Goal: Use online tool/utility: Utilize a website feature to perform a specific function

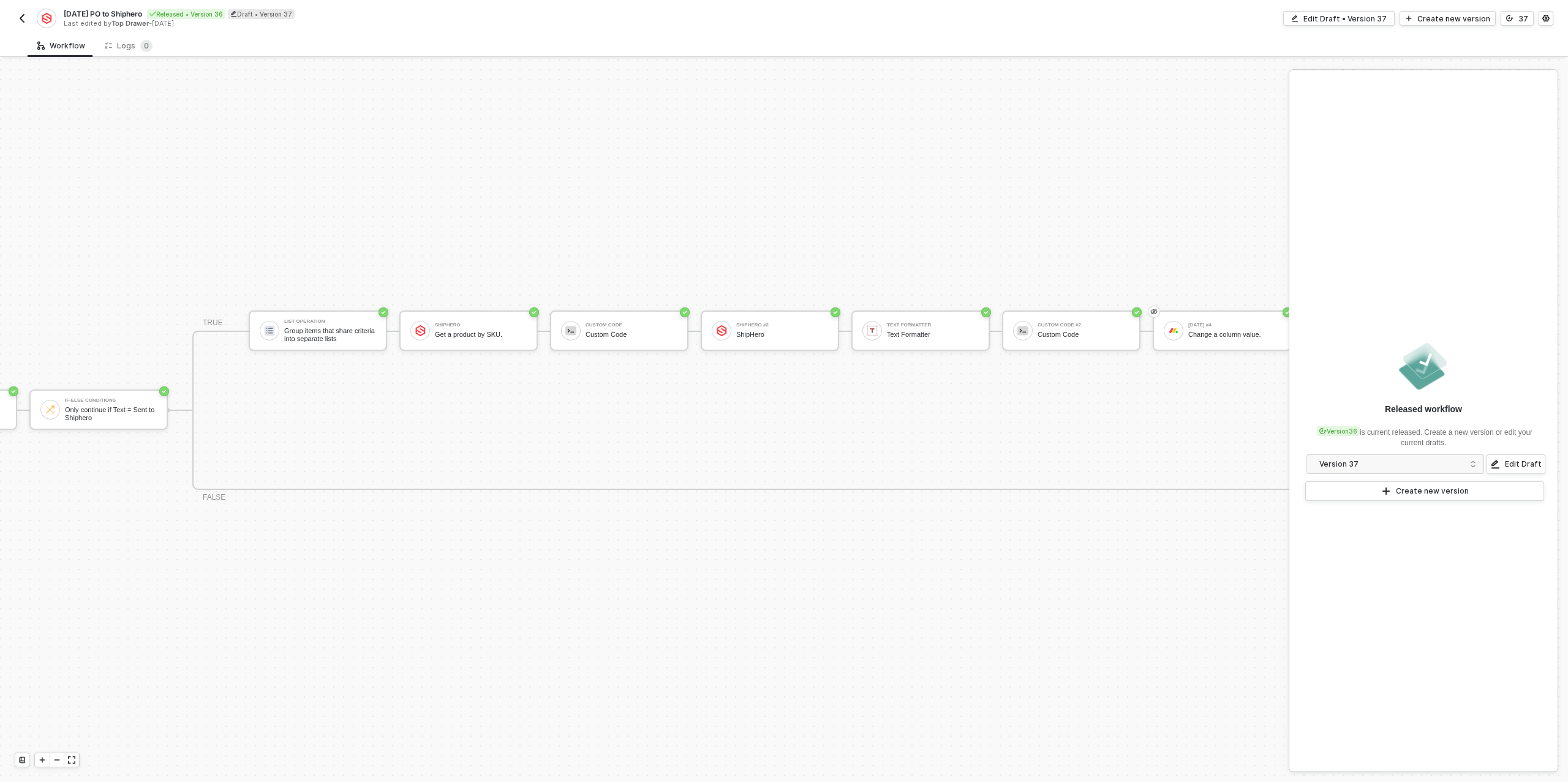
scroll to position [22, 364]
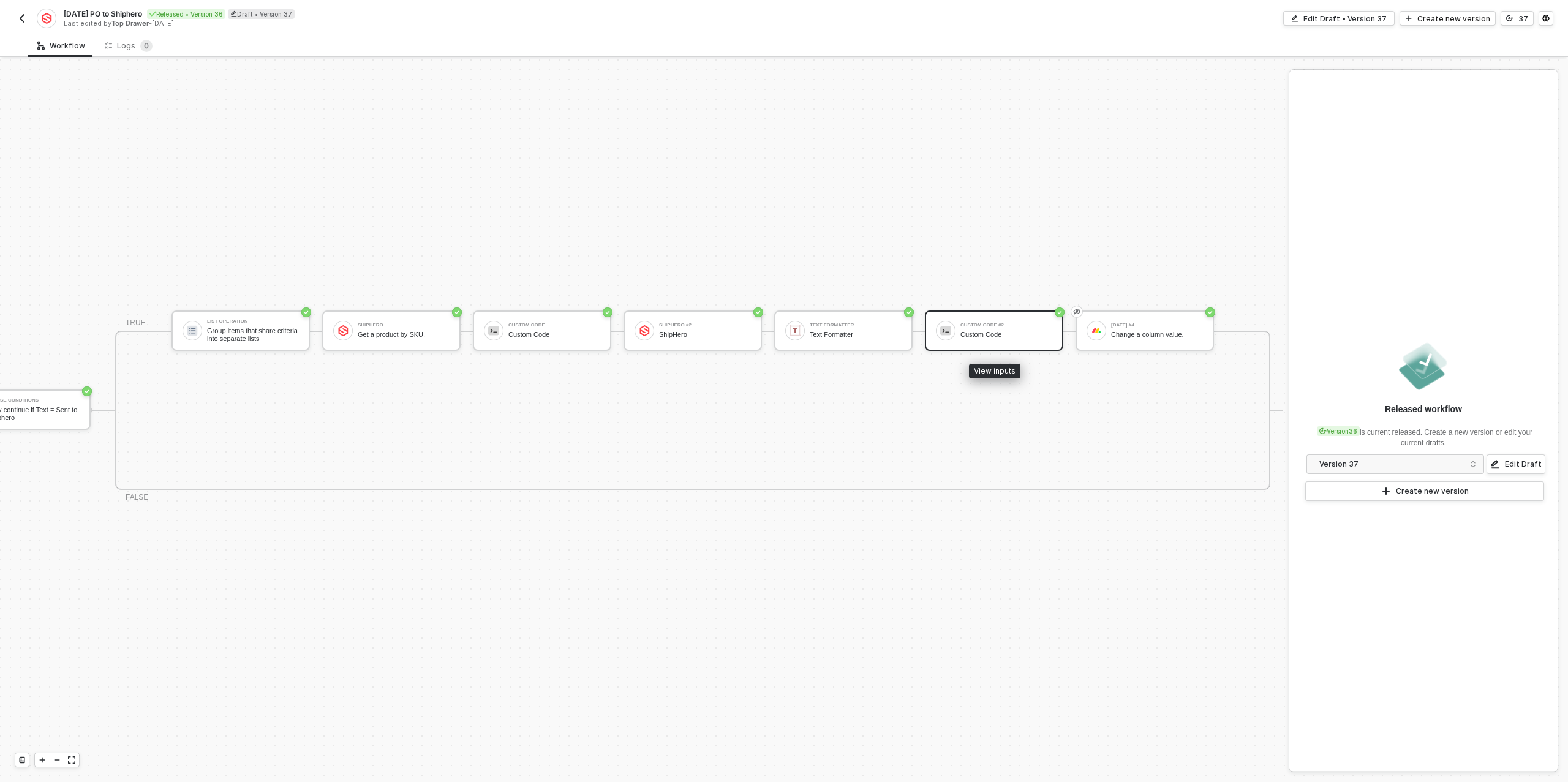
click at [1006, 333] on div "Custom Code" at bounding box center [1006, 334] width 92 height 8
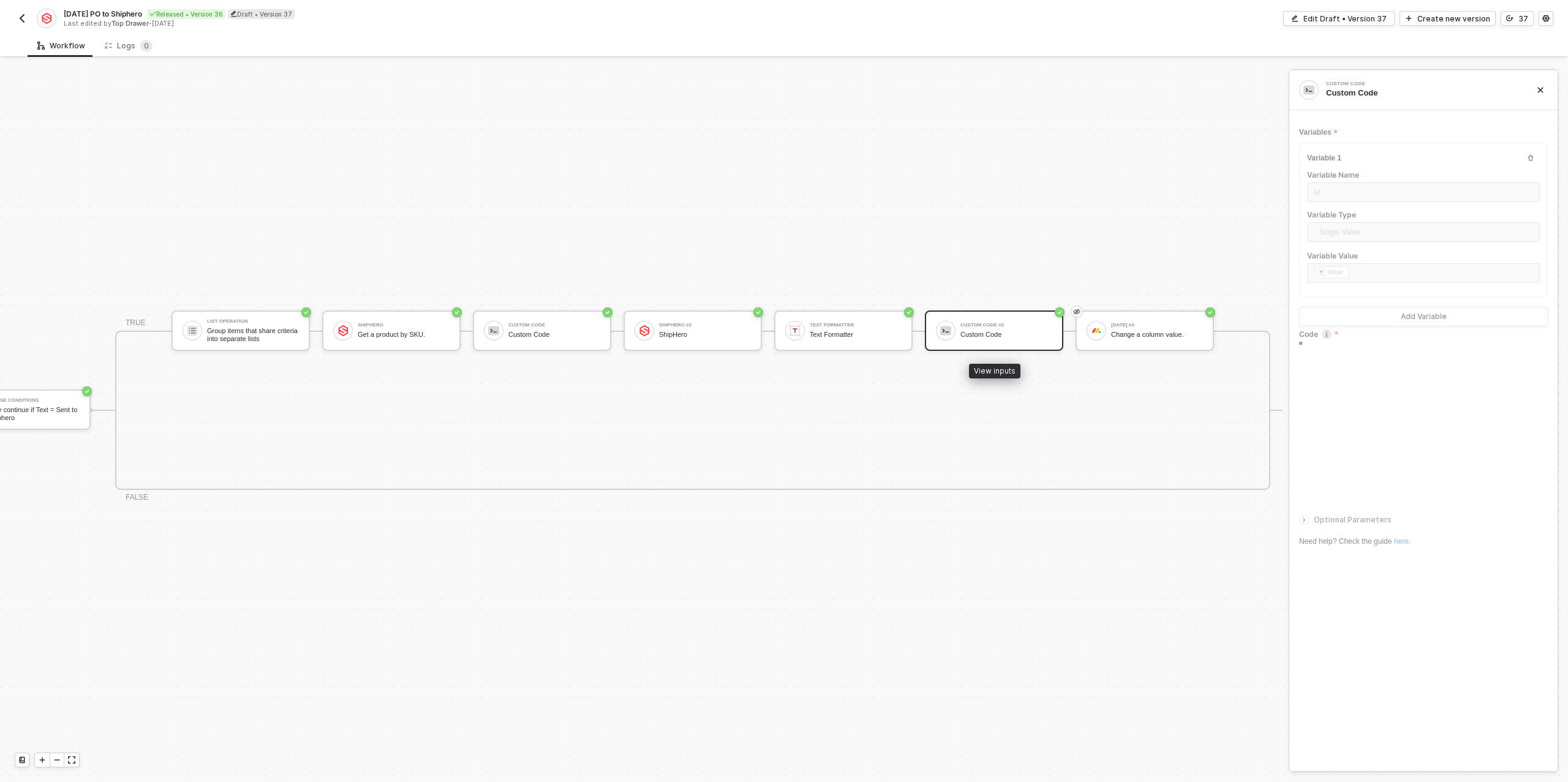
type textarea "/* You can access variables on the inputData object. ex: const myVariable = inp…"
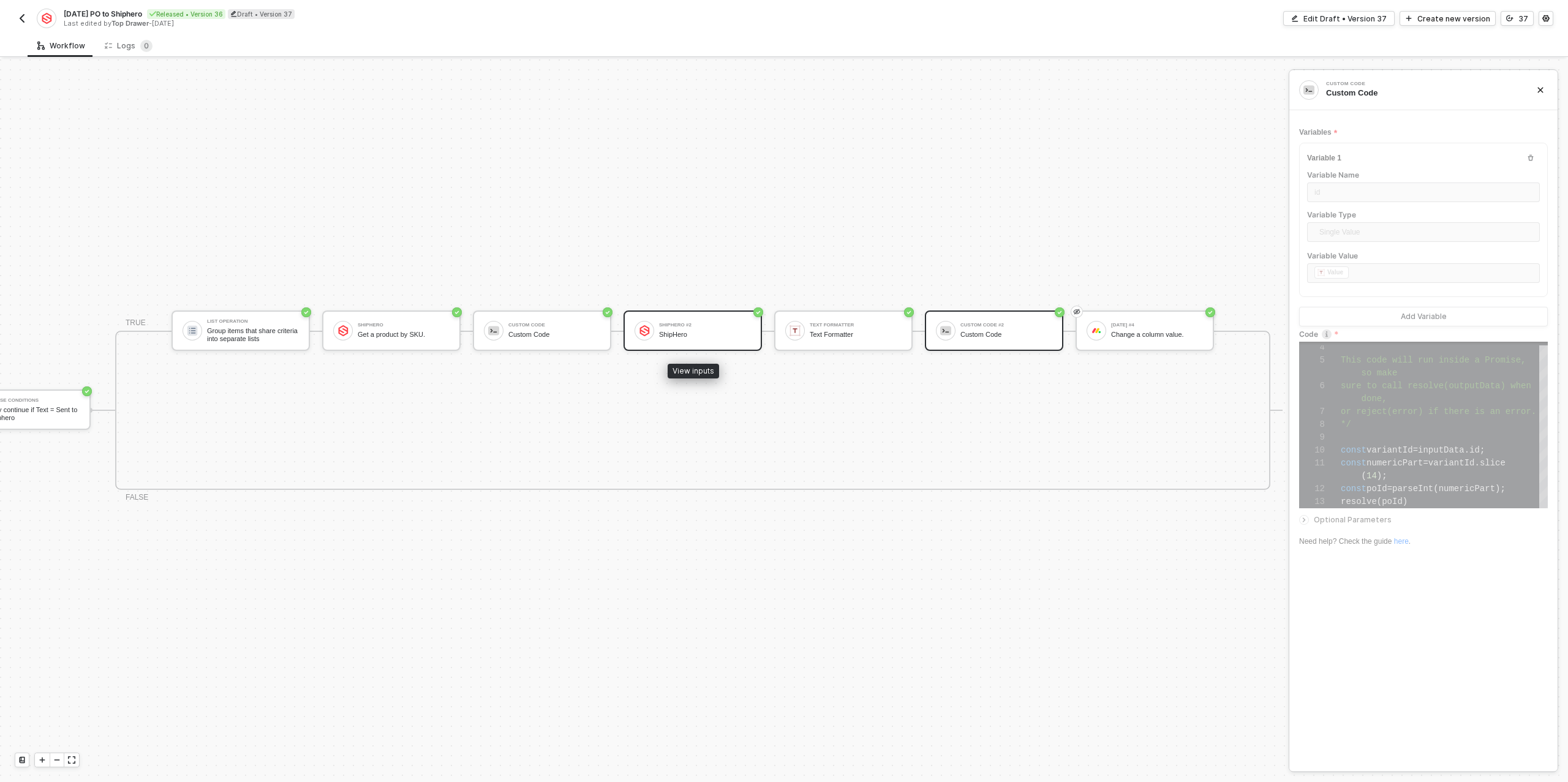
click at [688, 330] on div "ShipHero" at bounding box center [704, 334] width 92 height 8
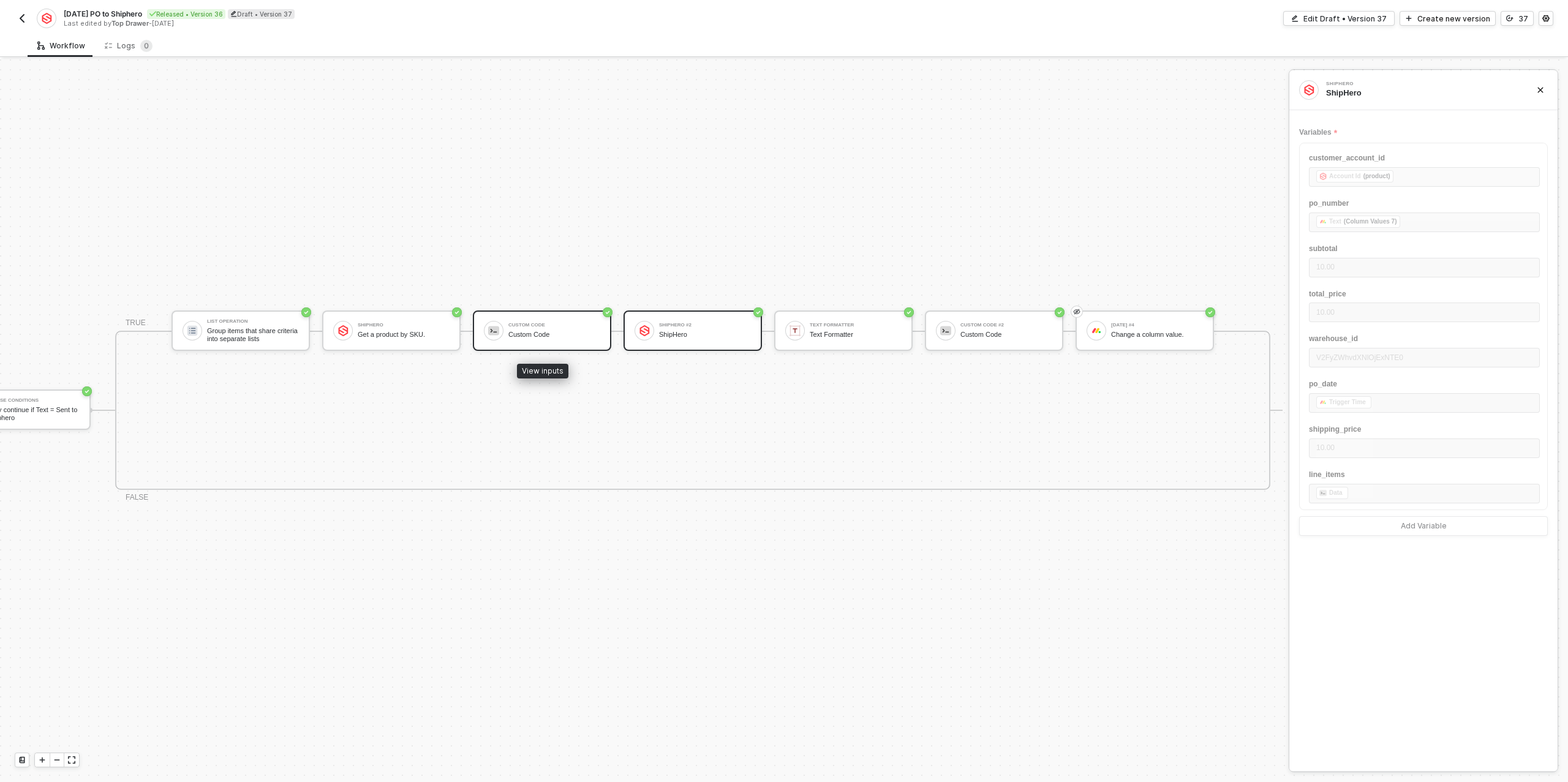
click at [550, 327] on div "Custom Code Custom Code" at bounding box center [554, 330] width 92 height 23
type textarea "/* You can access variables on the inputData object. ex: const myVariable = inp…"
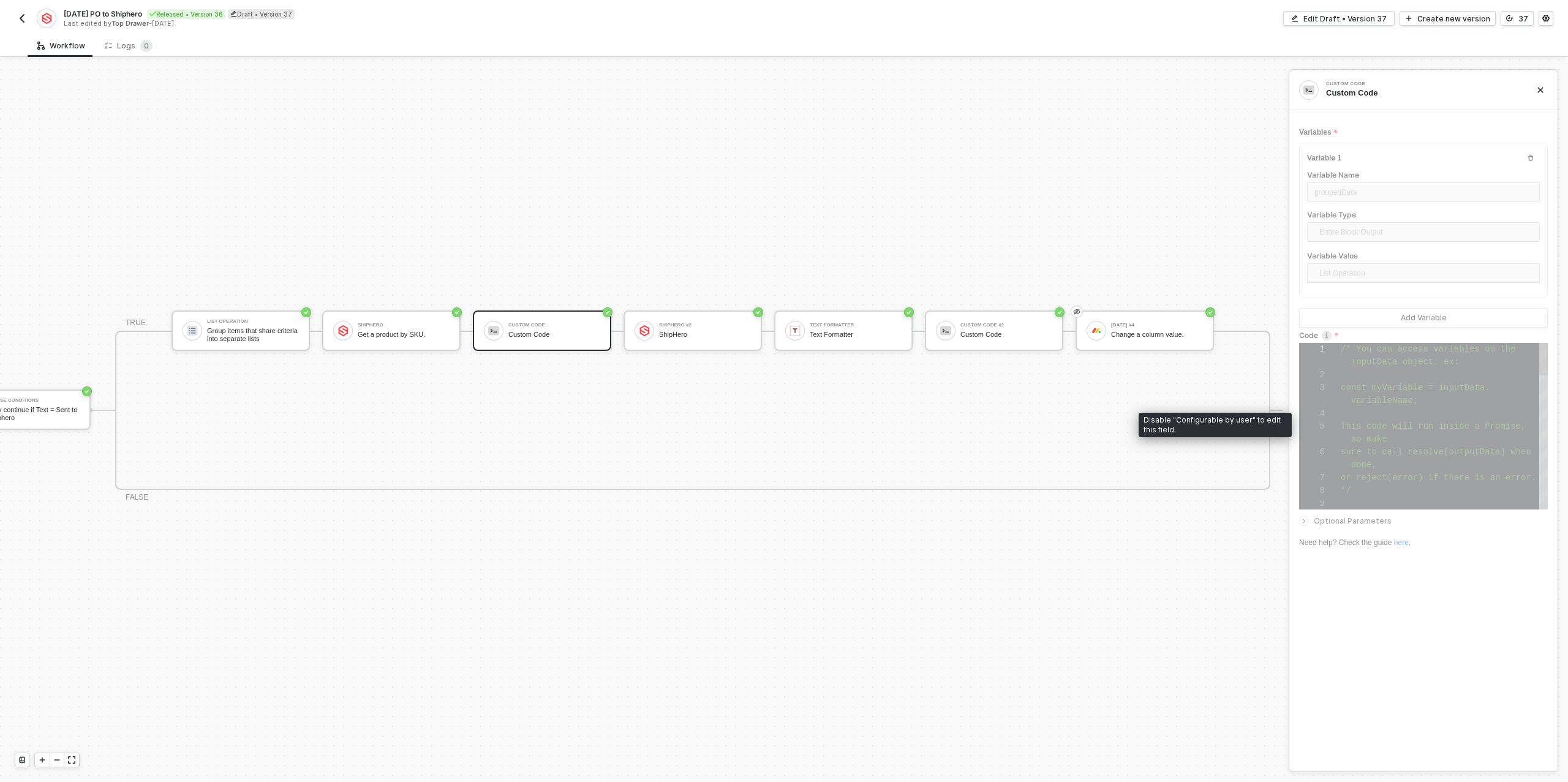
click at [1458, 401] on div "variableName;" at bounding box center [1444, 401] width 207 height 13
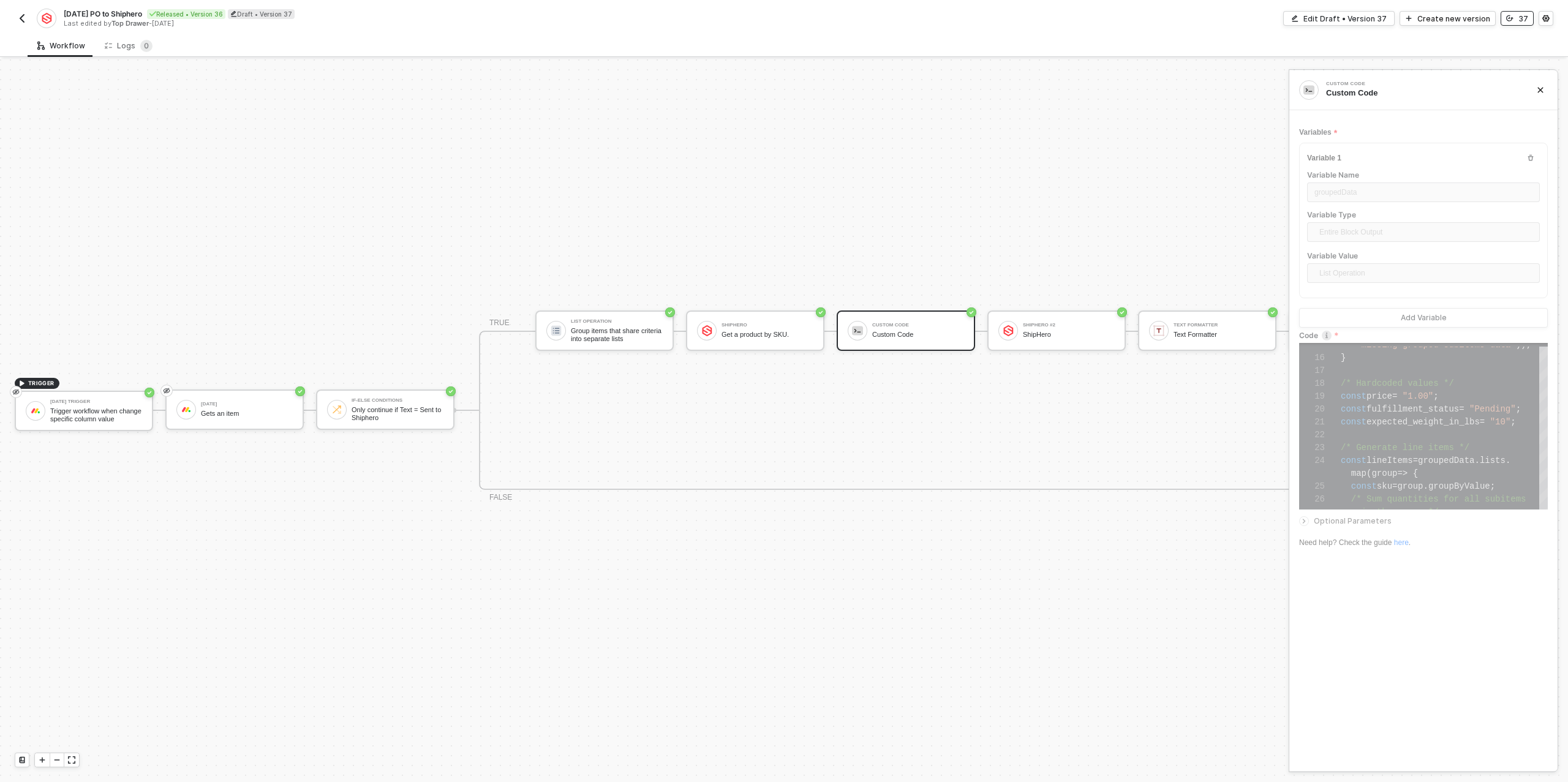
click at [1517, 23] on button "37" at bounding box center [1517, 19] width 33 height 15
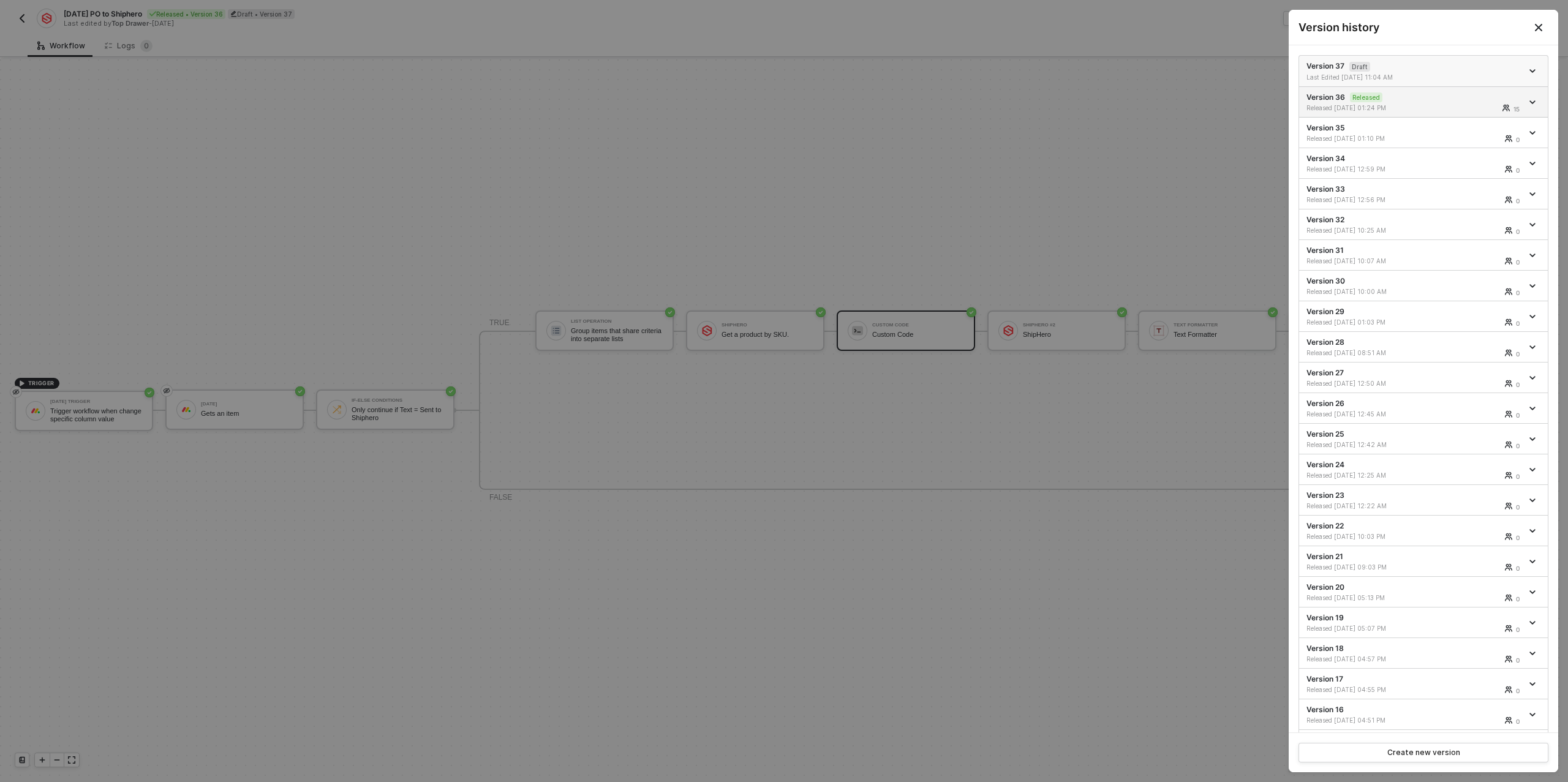
click at [1415, 74] on div "Last Edited [DATE] 11:04 AM" at bounding box center [1361, 77] width 109 height 8
click at [1105, 102] on div at bounding box center [784, 391] width 1568 height 782
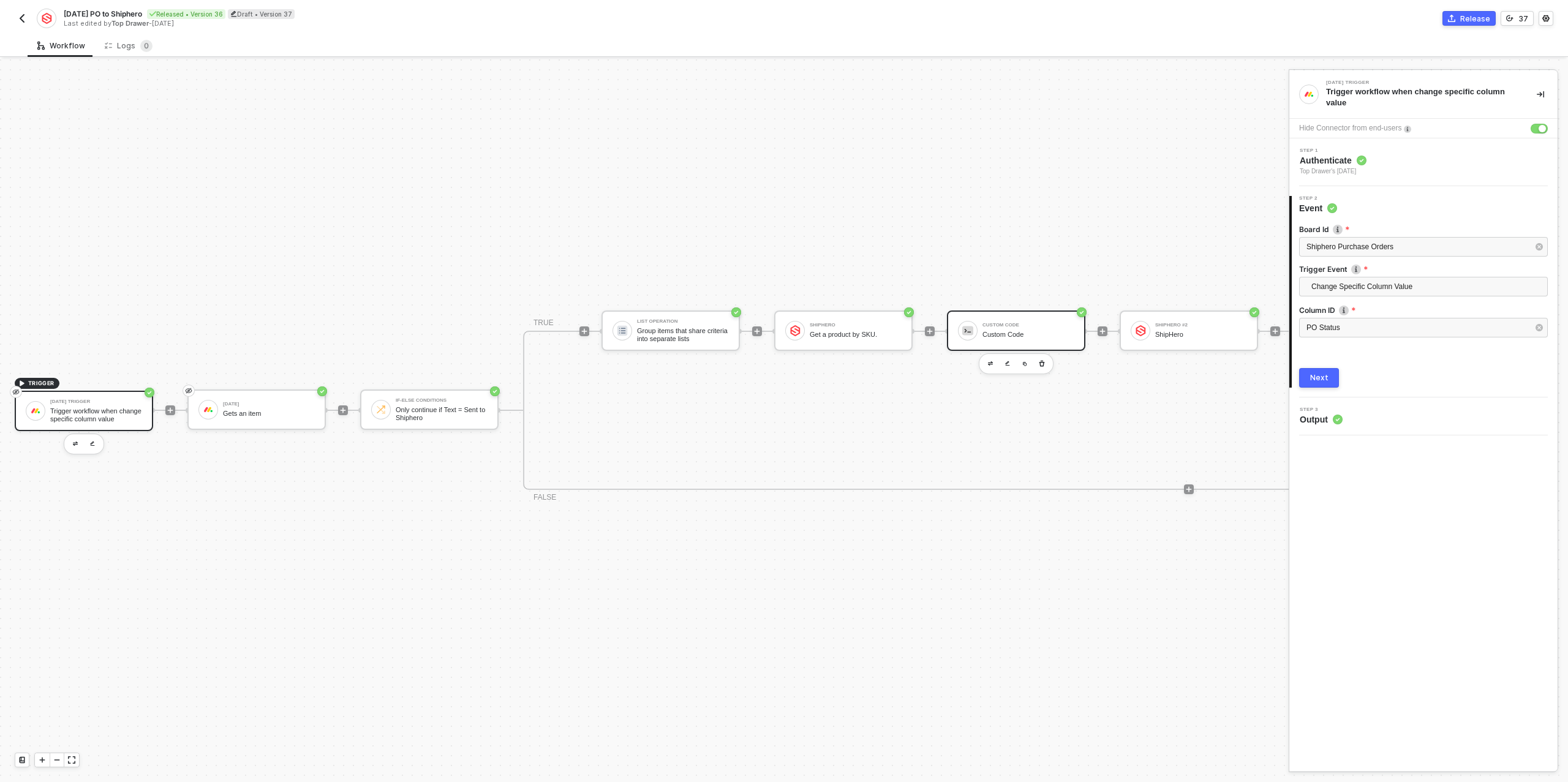
click at [1019, 334] on div "Custom Code" at bounding box center [1028, 334] width 92 height 8
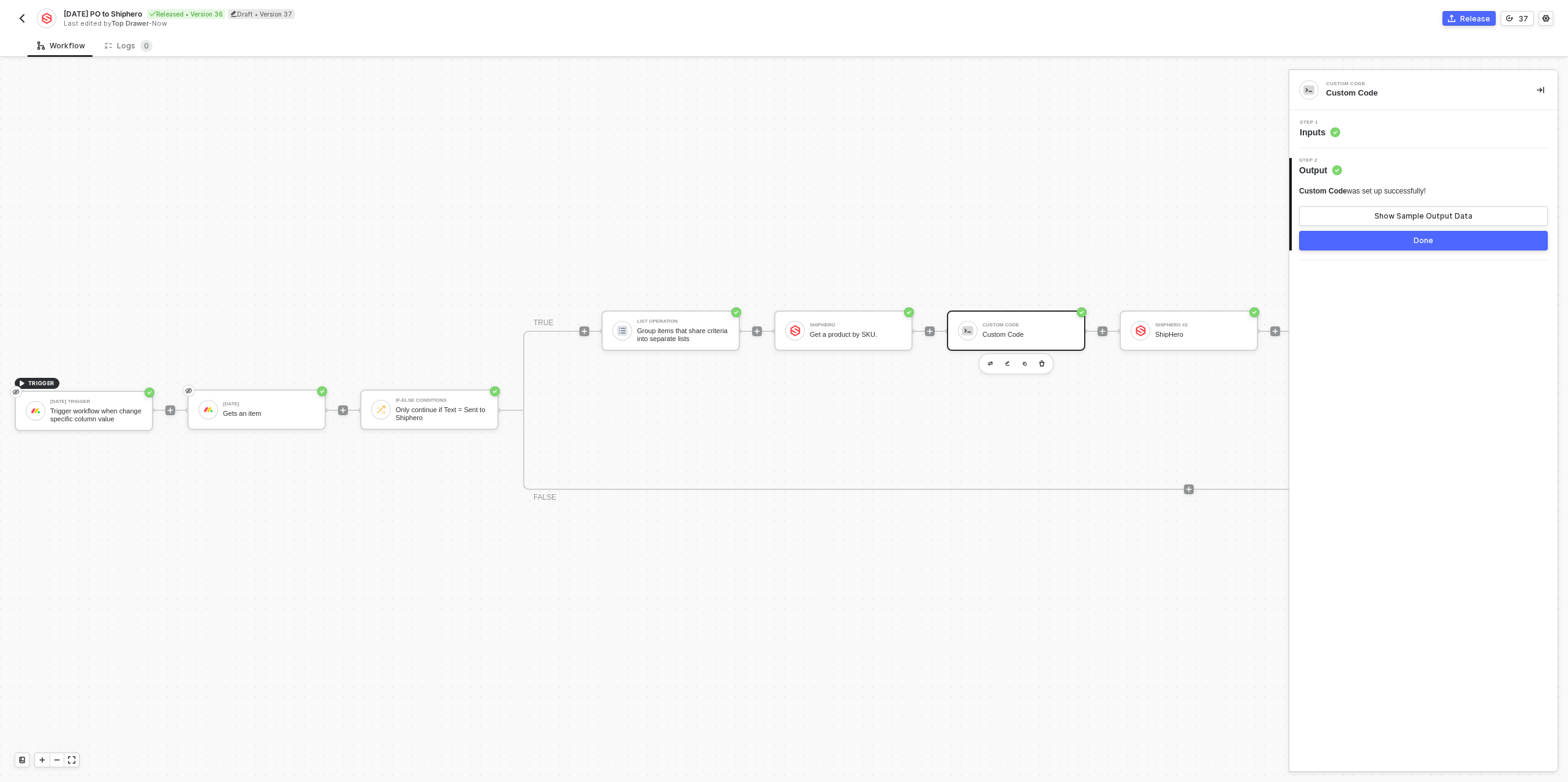
click at [1366, 128] on div "Step 1 Inputs" at bounding box center [1425, 129] width 265 height 19
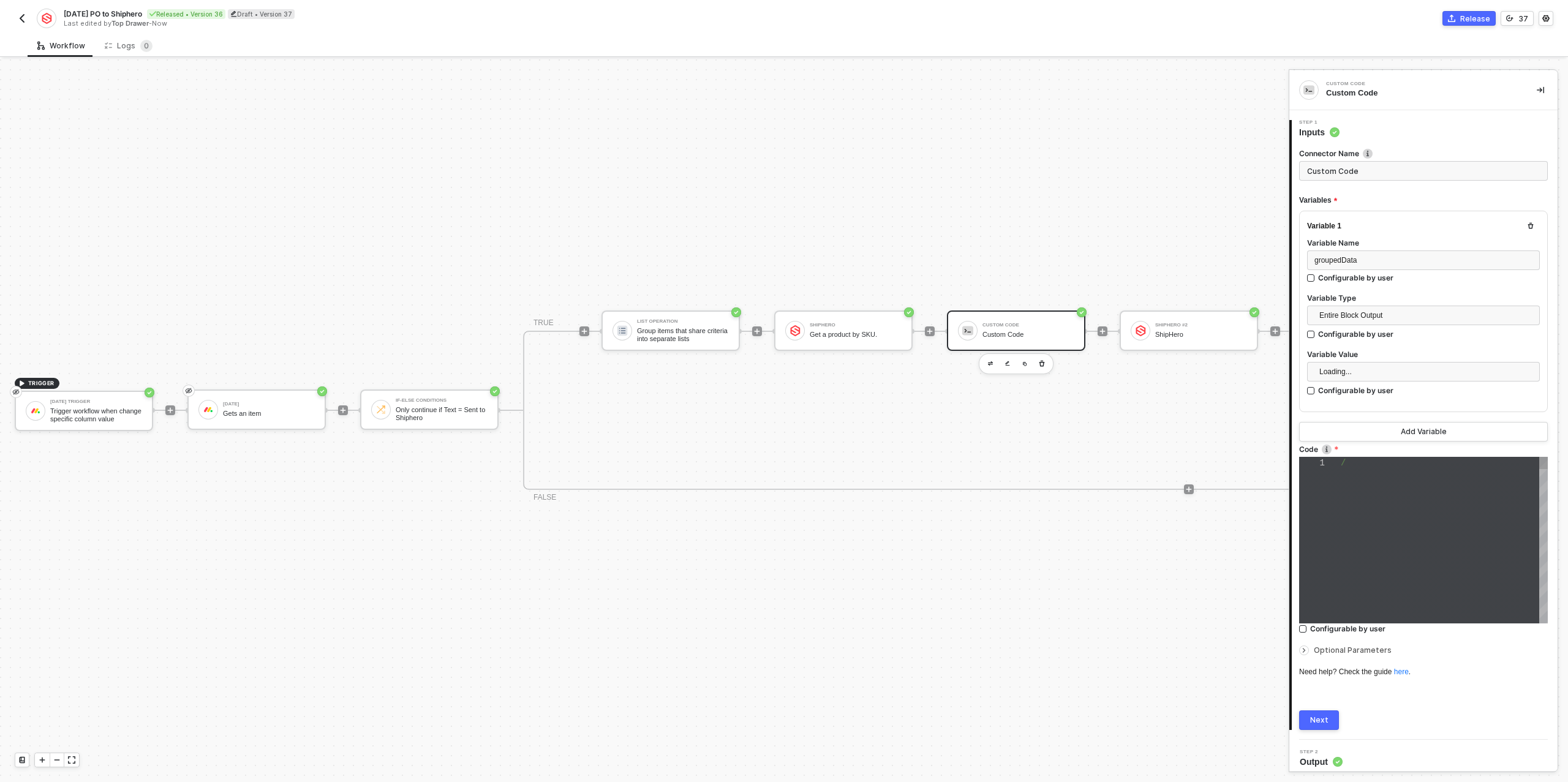
type textarea "/* You can access variables on the inputData object. ex: const myVariable = inp…"
click at [1407, 510] on div "1 2 3 4 5 6 7 8 9 /* You can access variables on the inputData object. ex: cons…" at bounding box center [1423, 540] width 249 height 167
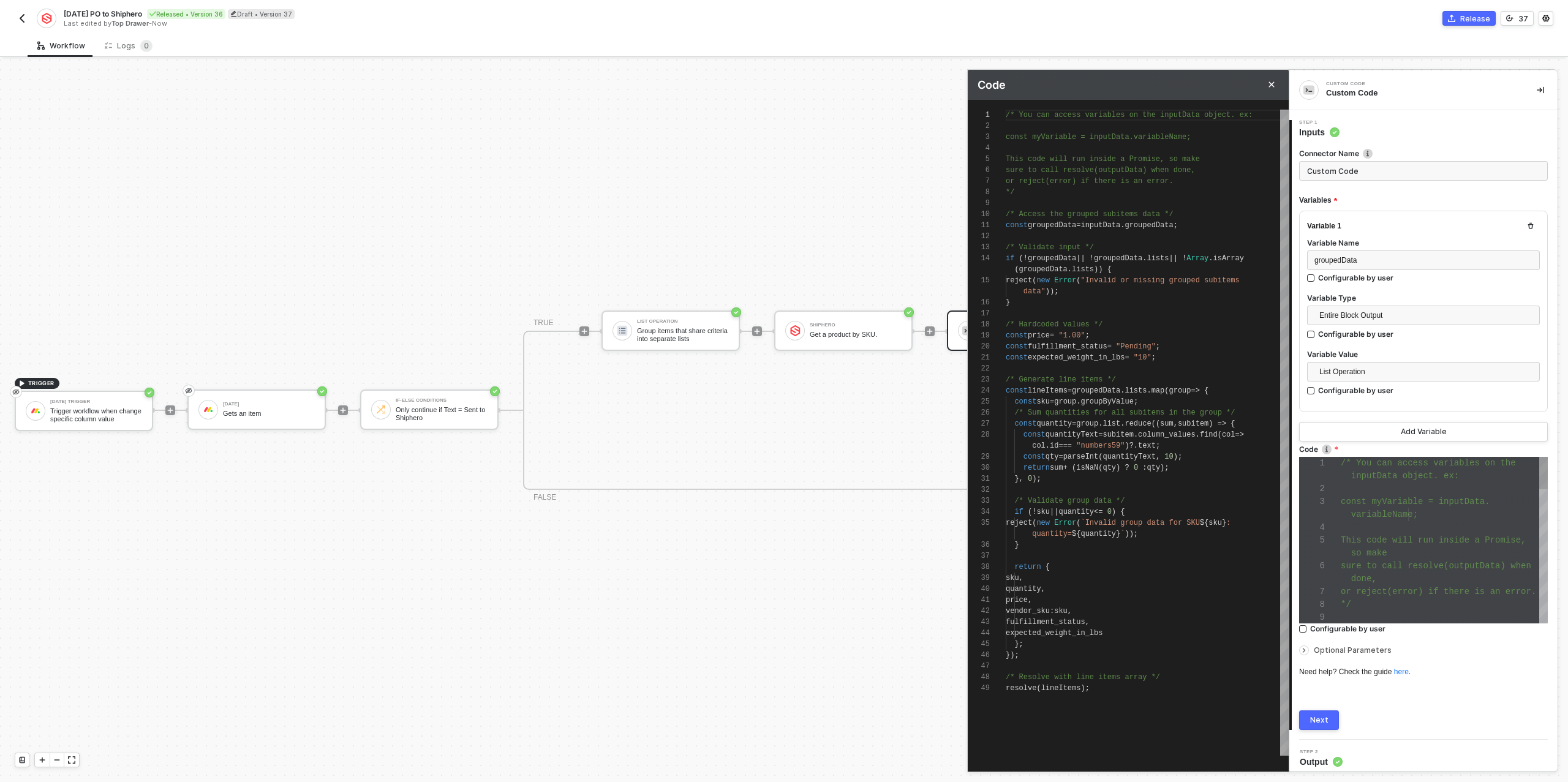
scroll to position [110, 0]
type textarea "const price = "0.00"; const fulfillment_status = "Pending"; const expected_weig…"
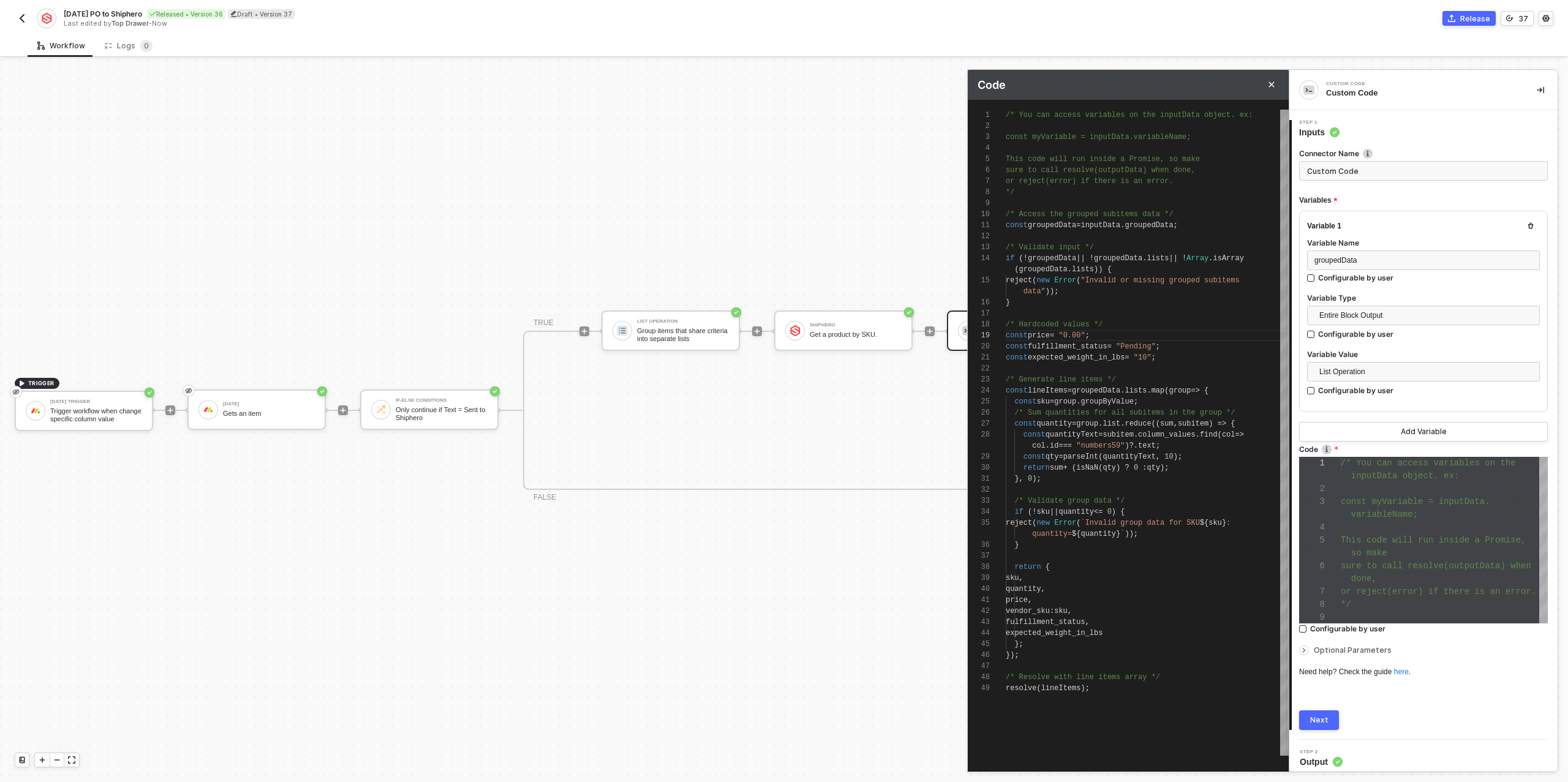
click at [1314, 717] on div "Next" at bounding box center [1319, 720] width 19 height 10
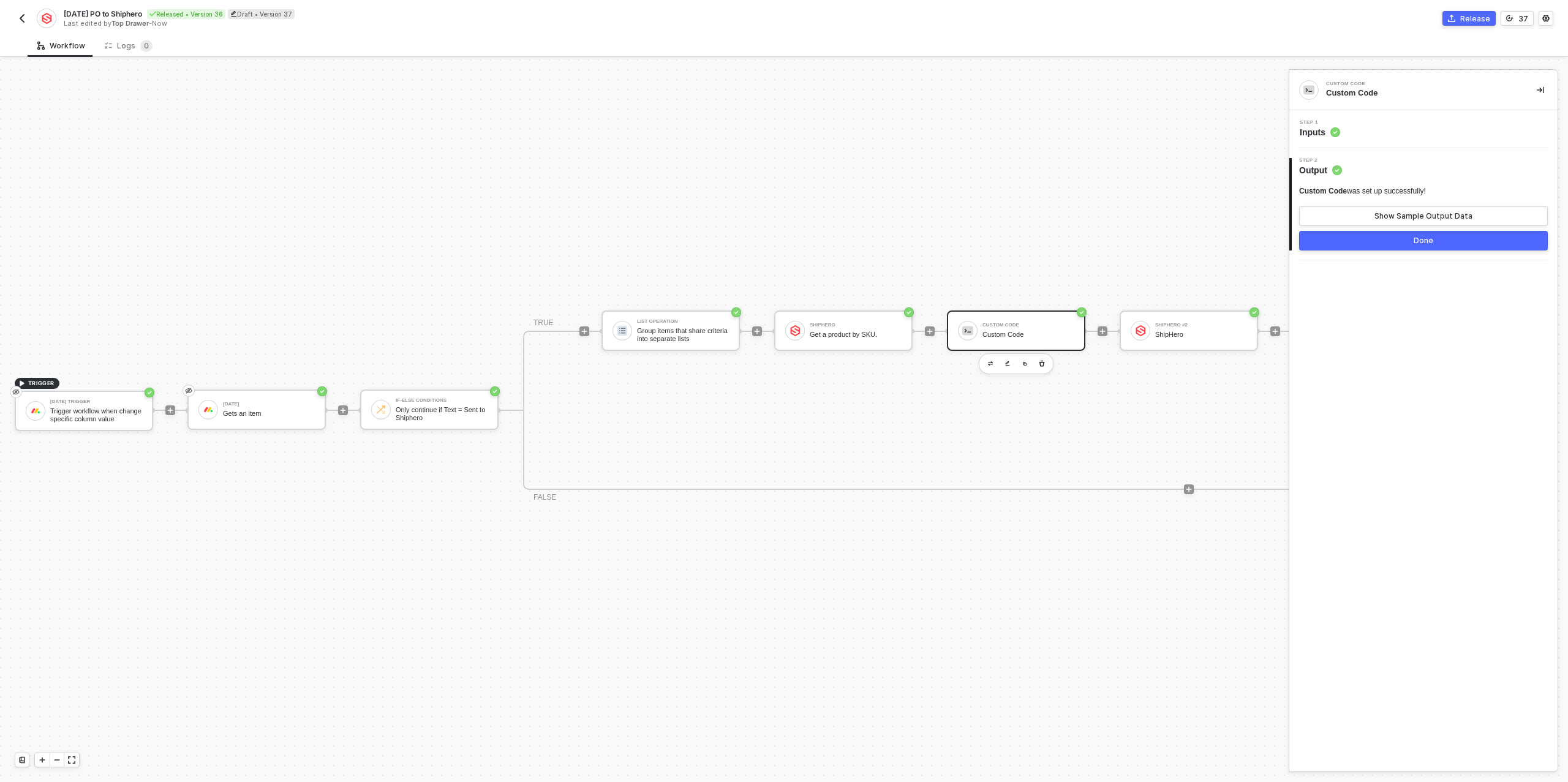
click at [1433, 240] on button "Done" at bounding box center [1423, 240] width 249 height 19
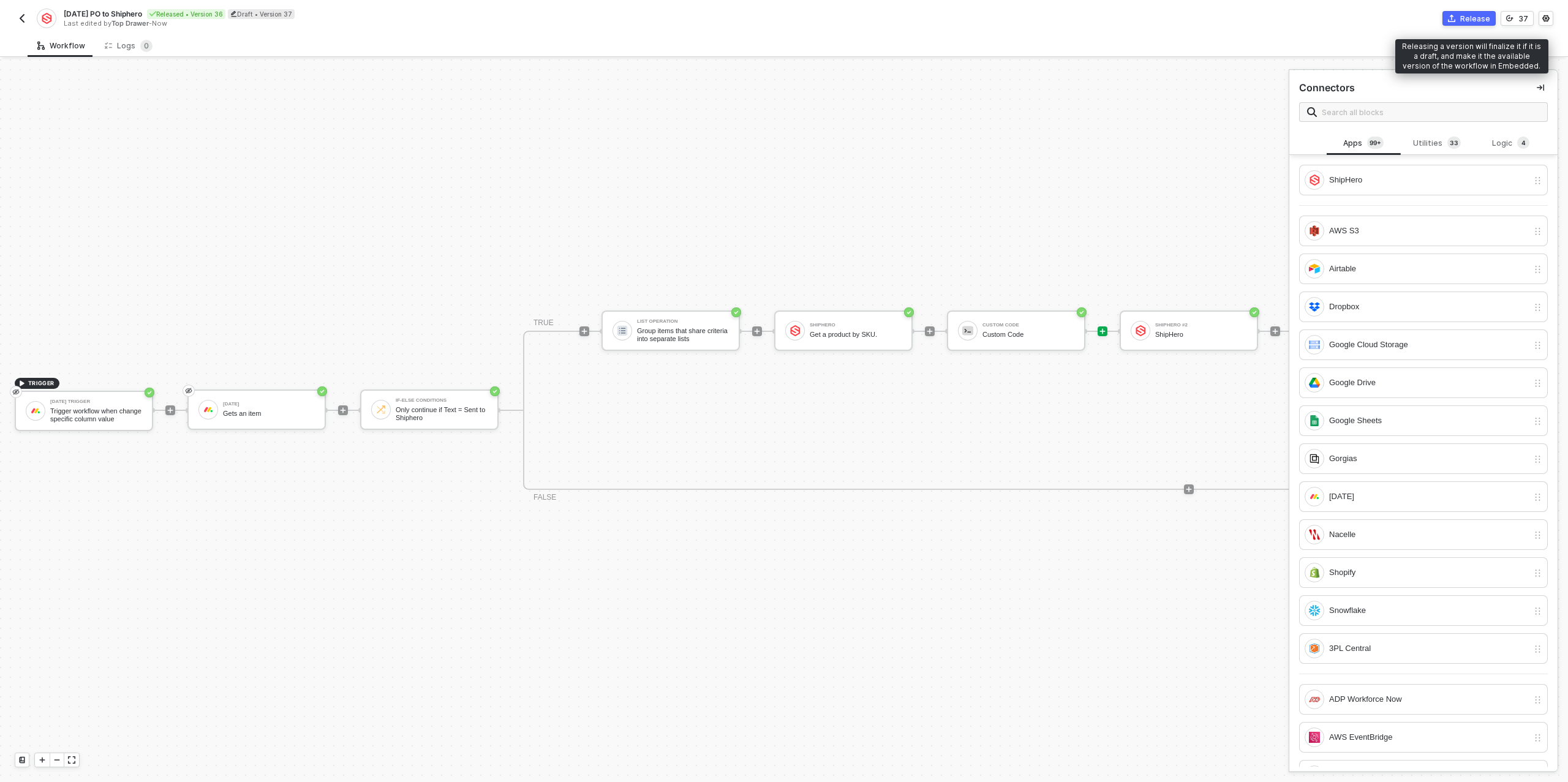
click at [1463, 20] on div "Release" at bounding box center [1474, 19] width 30 height 10
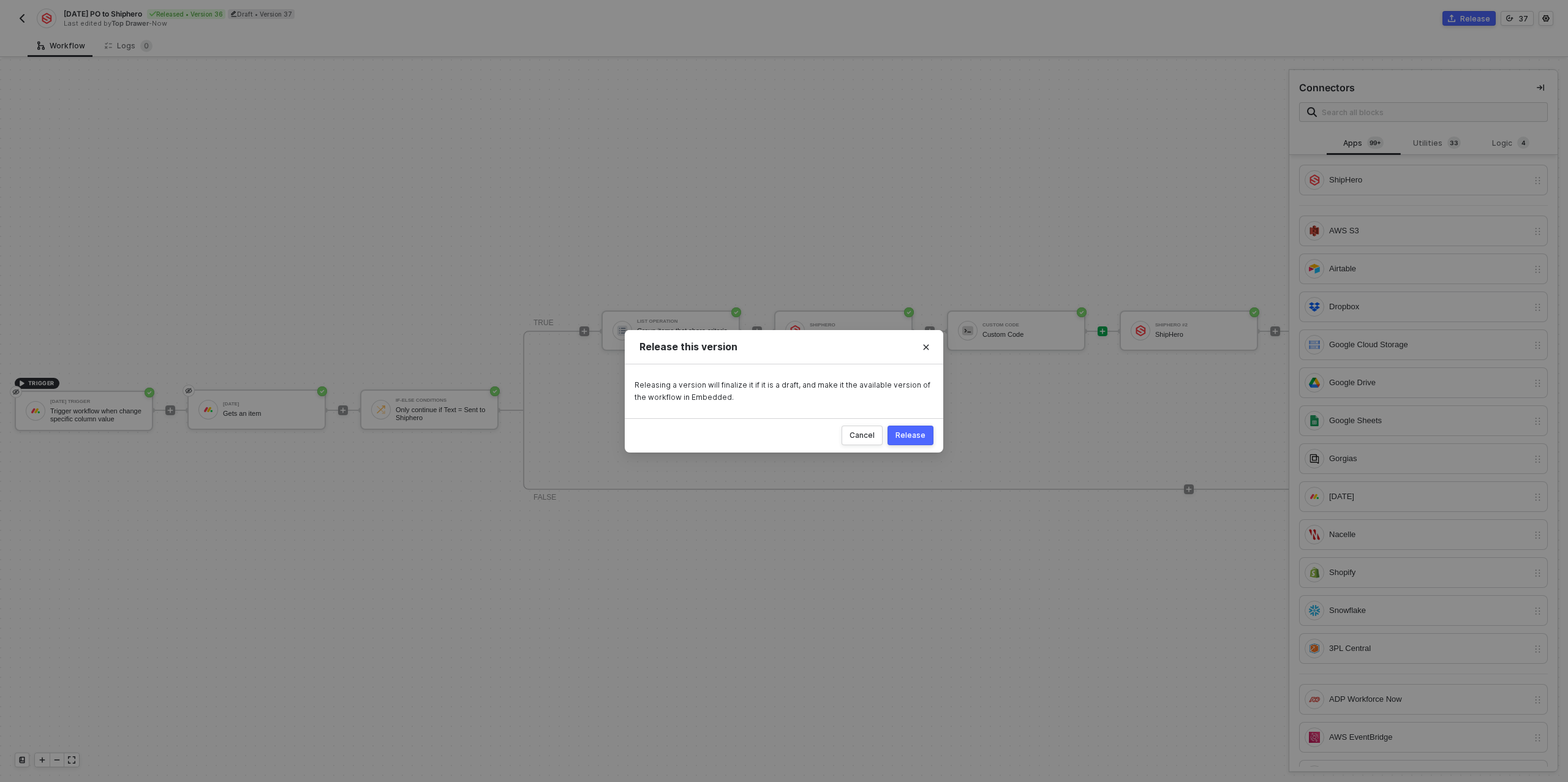
click at [905, 431] on div "Release" at bounding box center [910, 435] width 30 height 10
